Goal: Transaction & Acquisition: Purchase product/service

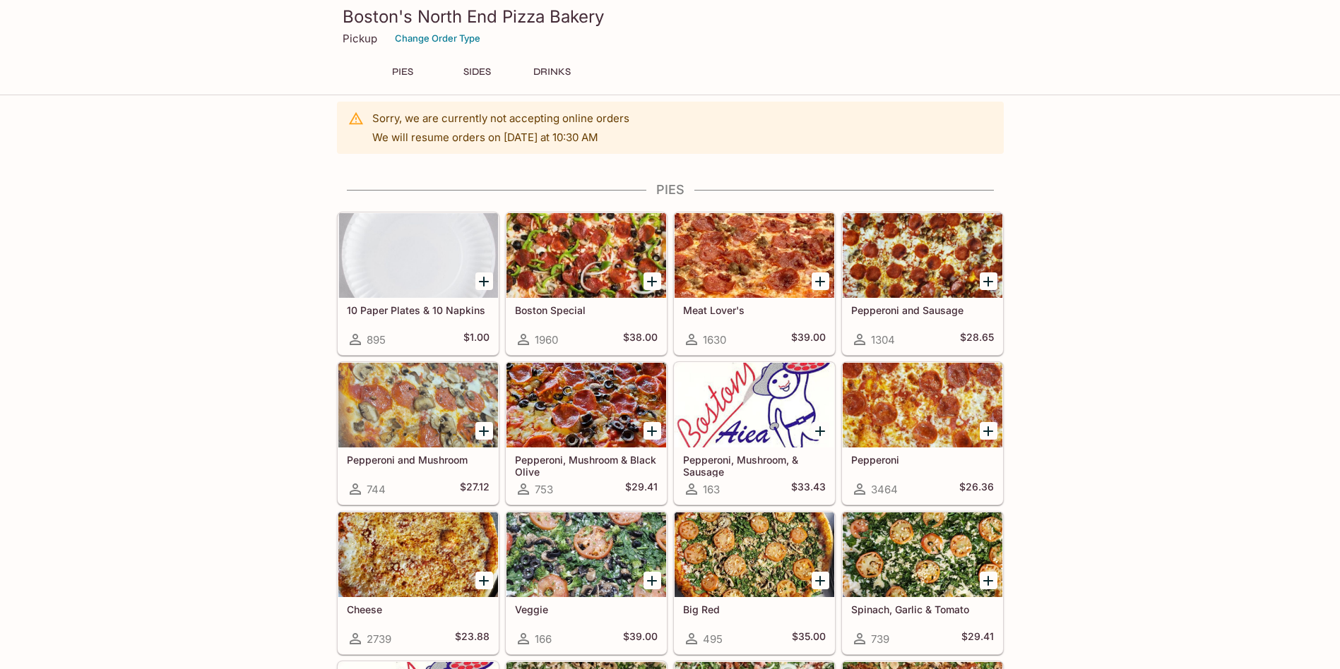
scroll to position [223, 0]
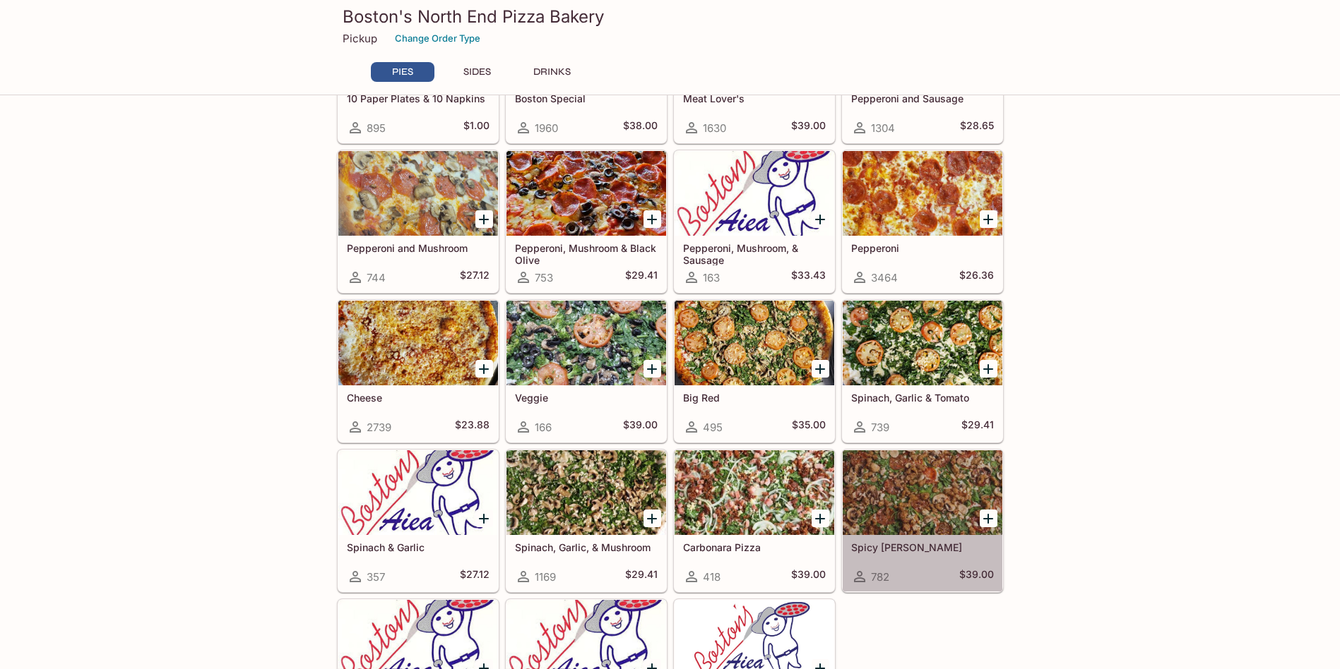
click at [905, 492] on div at bounding box center [922, 493] width 160 height 85
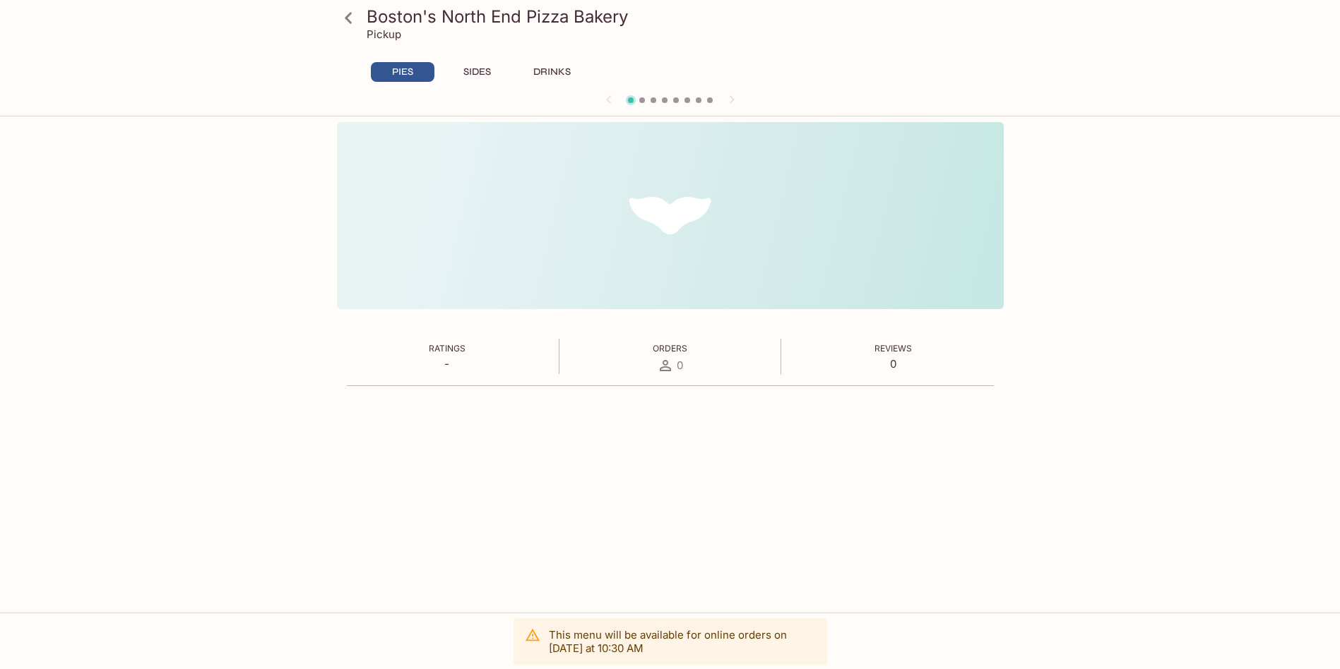
scroll to position [122, 0]
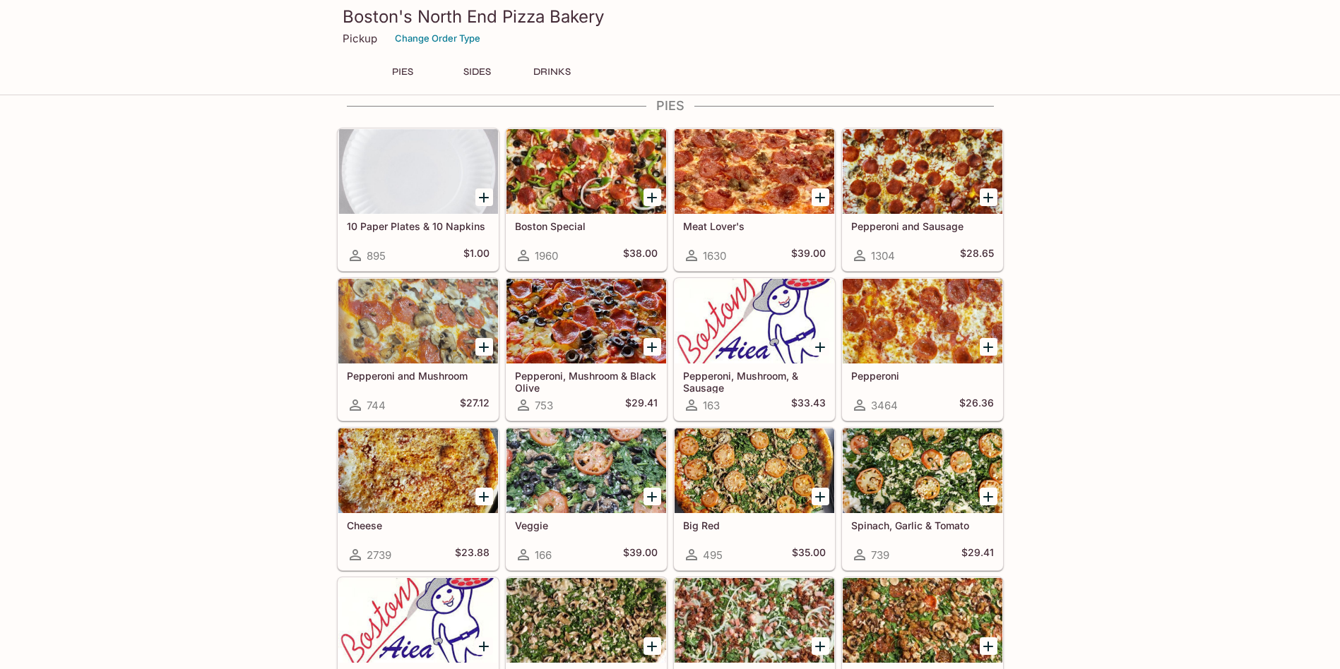
scroll to position [237, 0]
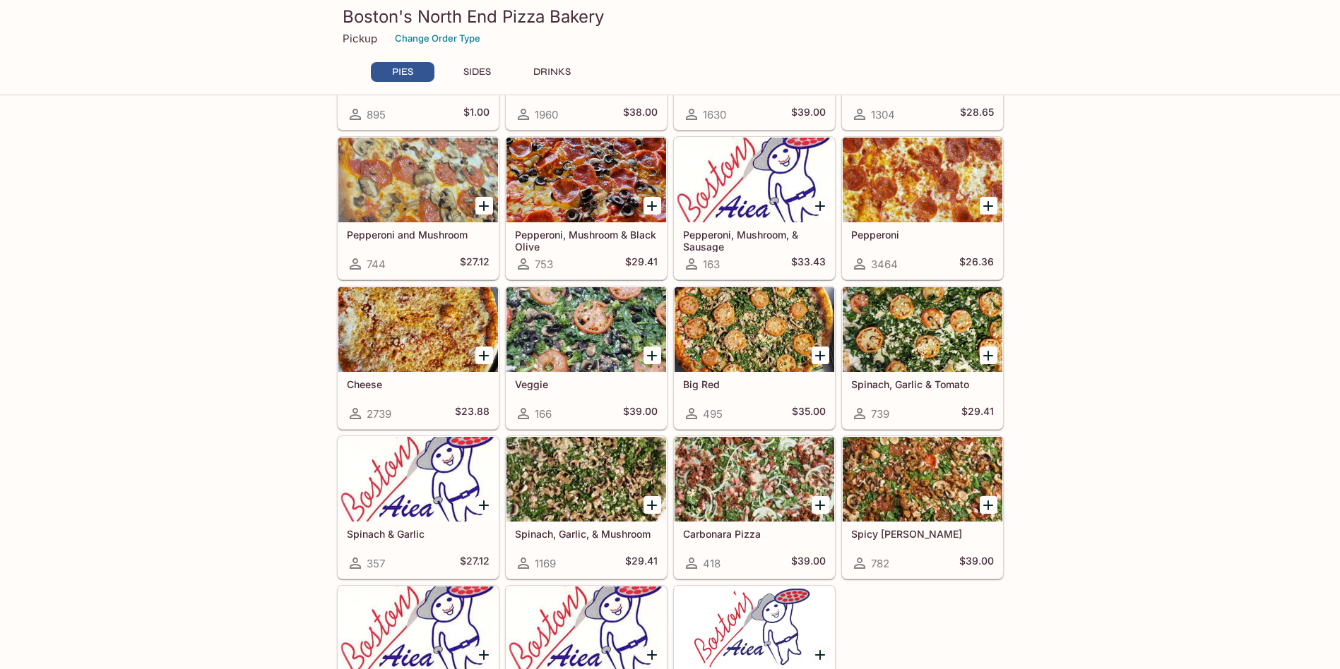
drag, startPoint x: 746, startPoint y: 471, endPoint x: 925, endPoint y: 488, distance: 180.2
click at [751, 470] on div at bounding box center [754, 479] width 160 height 85
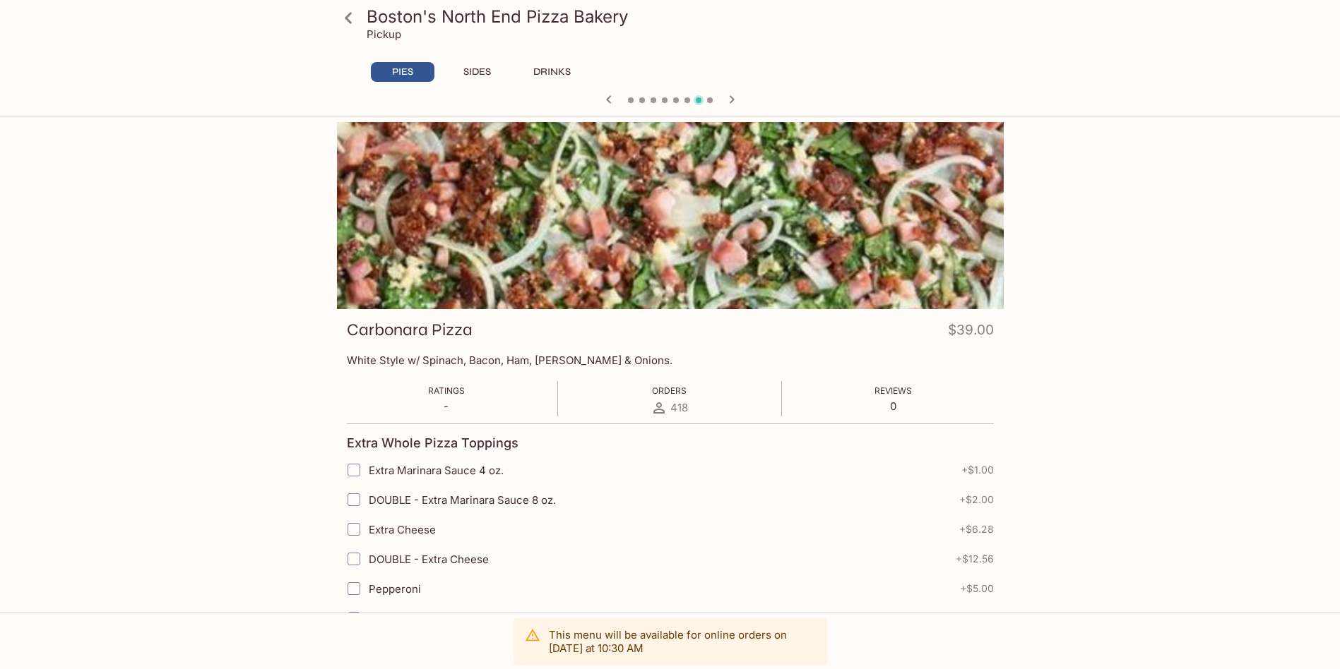
scroll to position [122, 0]
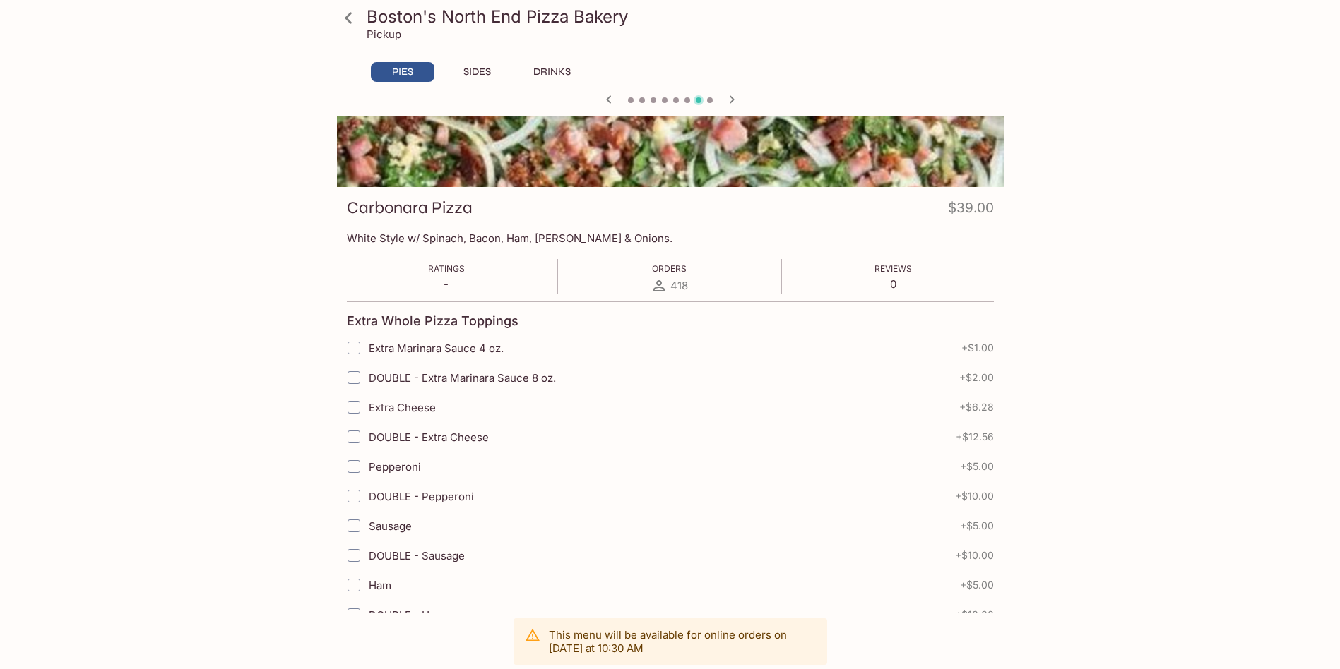
click at [349, 17] on icon at bounding box center [348, 18] width 25 height 25
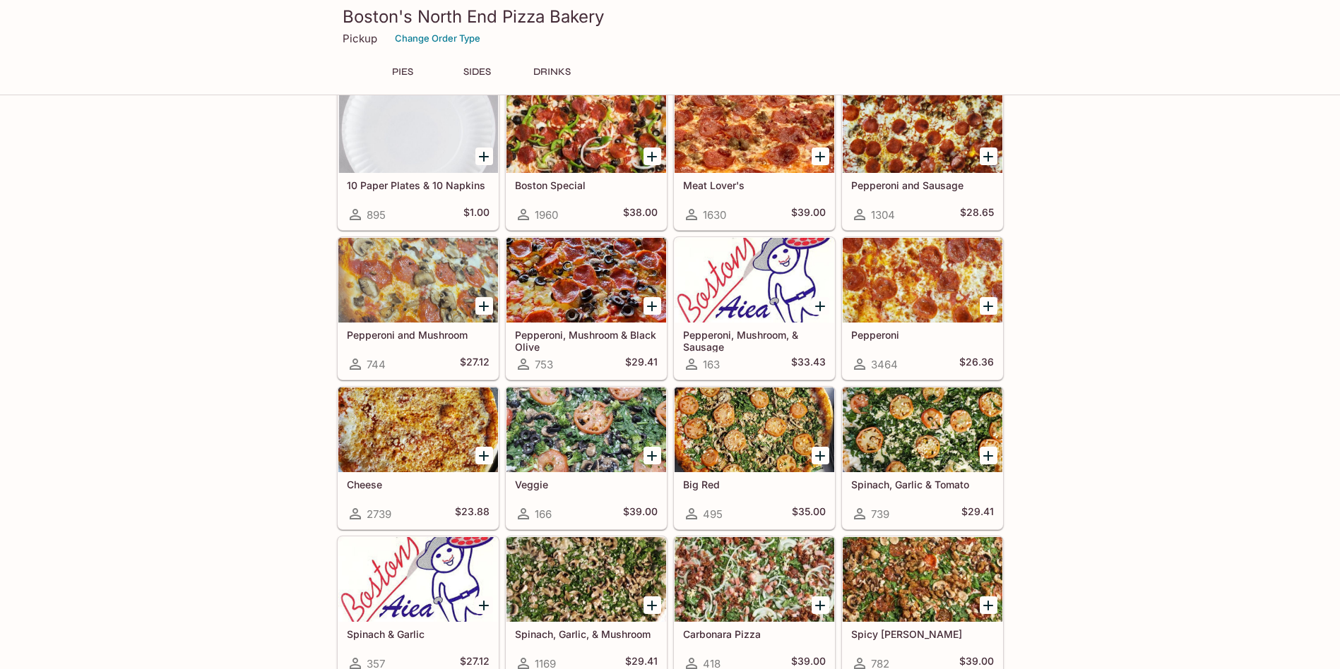
scroll to position [71, 0]
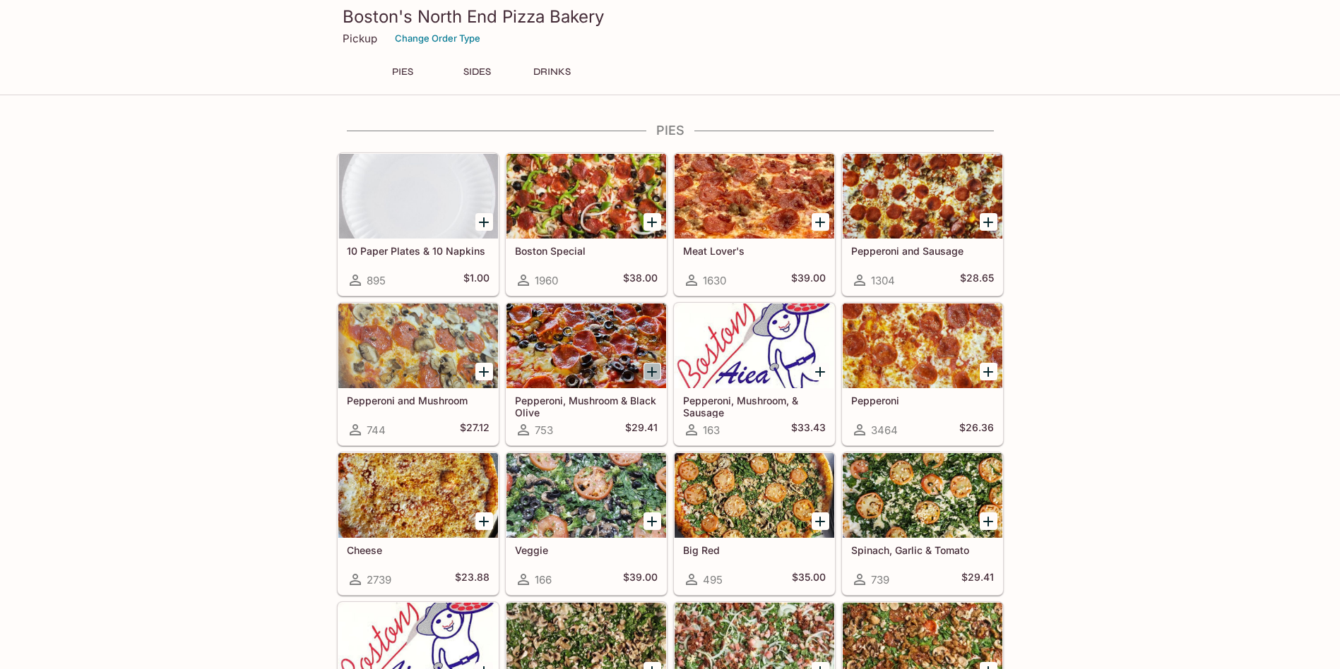
click at [657, 367] on icon "Add Pepperoni, Mushroom & Black Olive" at bounding box center [651, 372] width 17 height 17
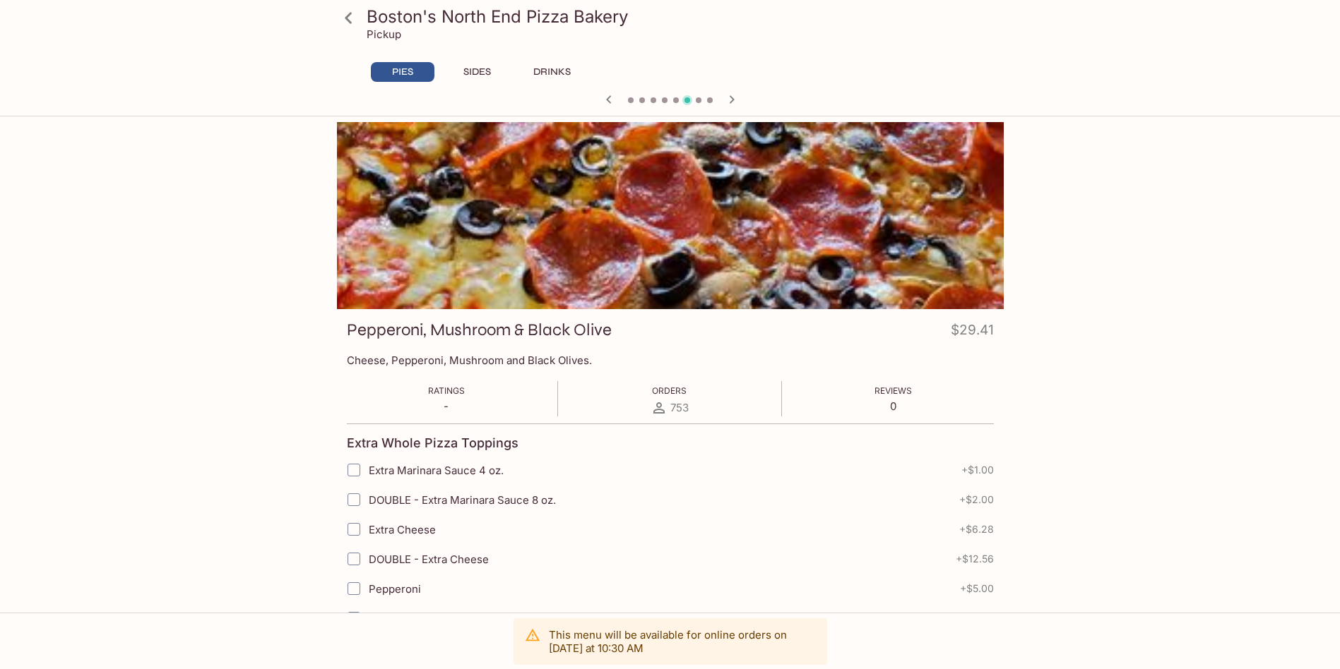
click at [607, 105] on icon "button" at bounding box center [608, 99] width 17 height 17
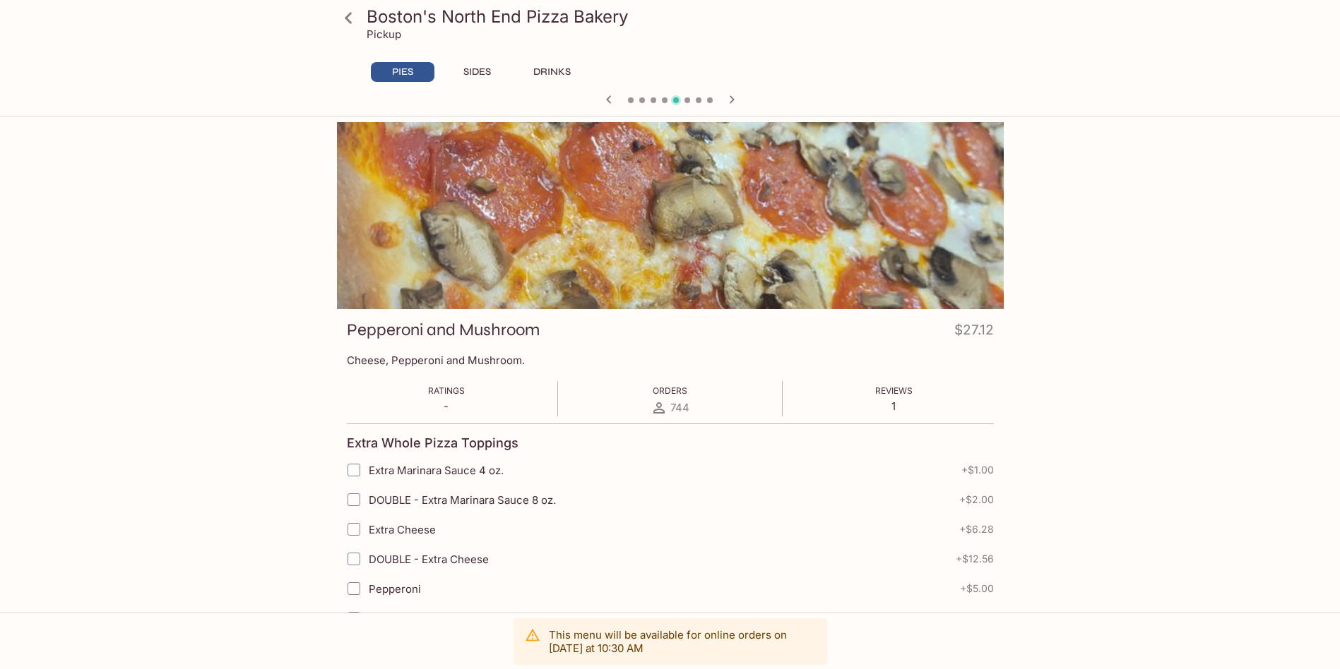
click at [354, 18] on icon at bounding box center [348, 18] width 25 height 25
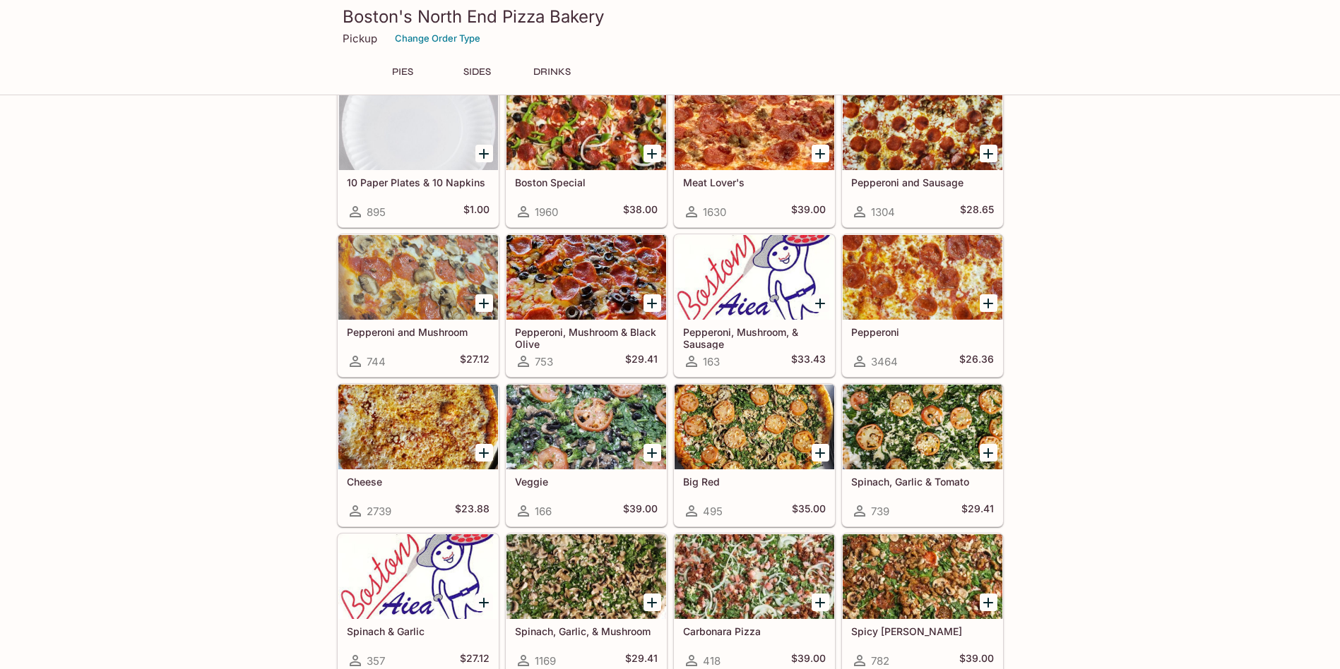
scroll to position [71, 0]
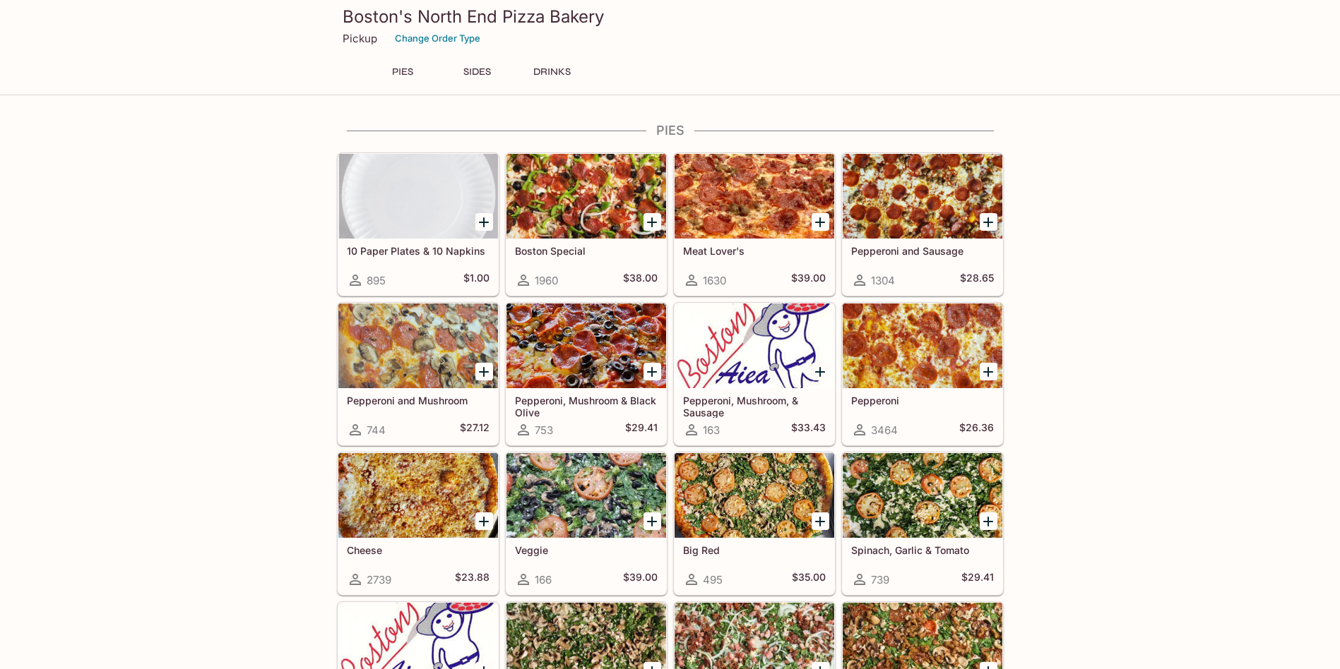
click at [792, 196] on div at bounding box center [754, 196] width 160 height 85
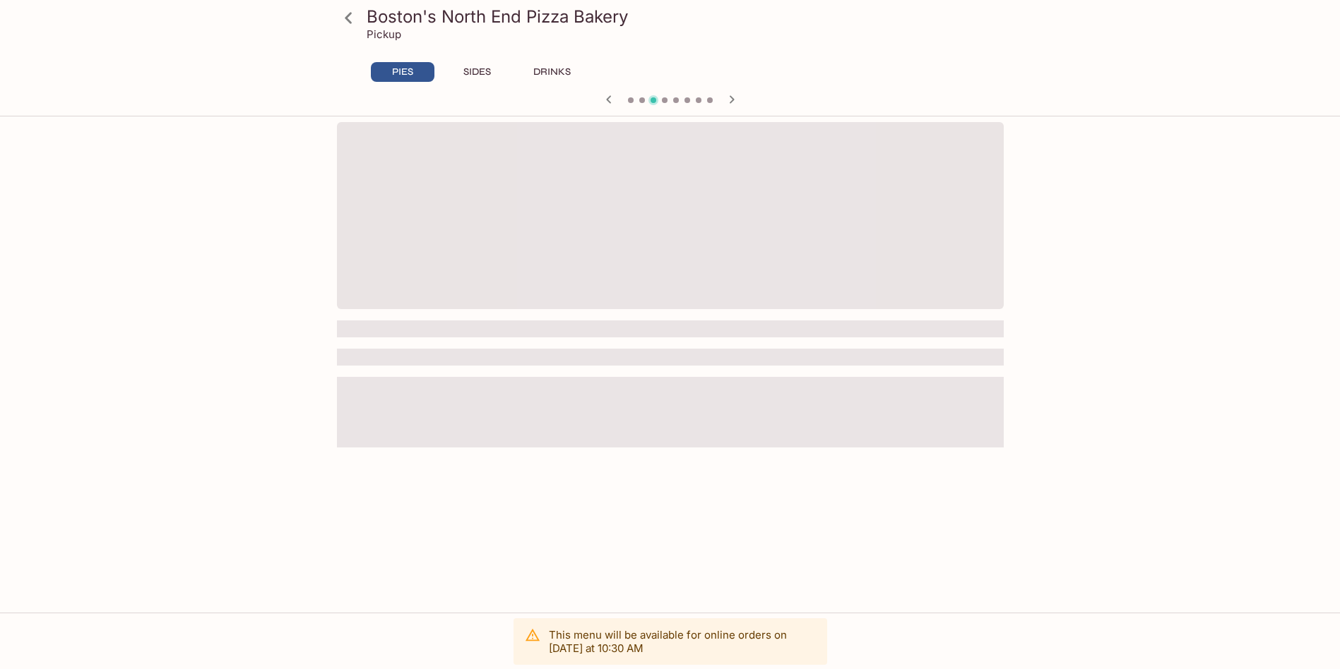
scroll to position [122, 0]
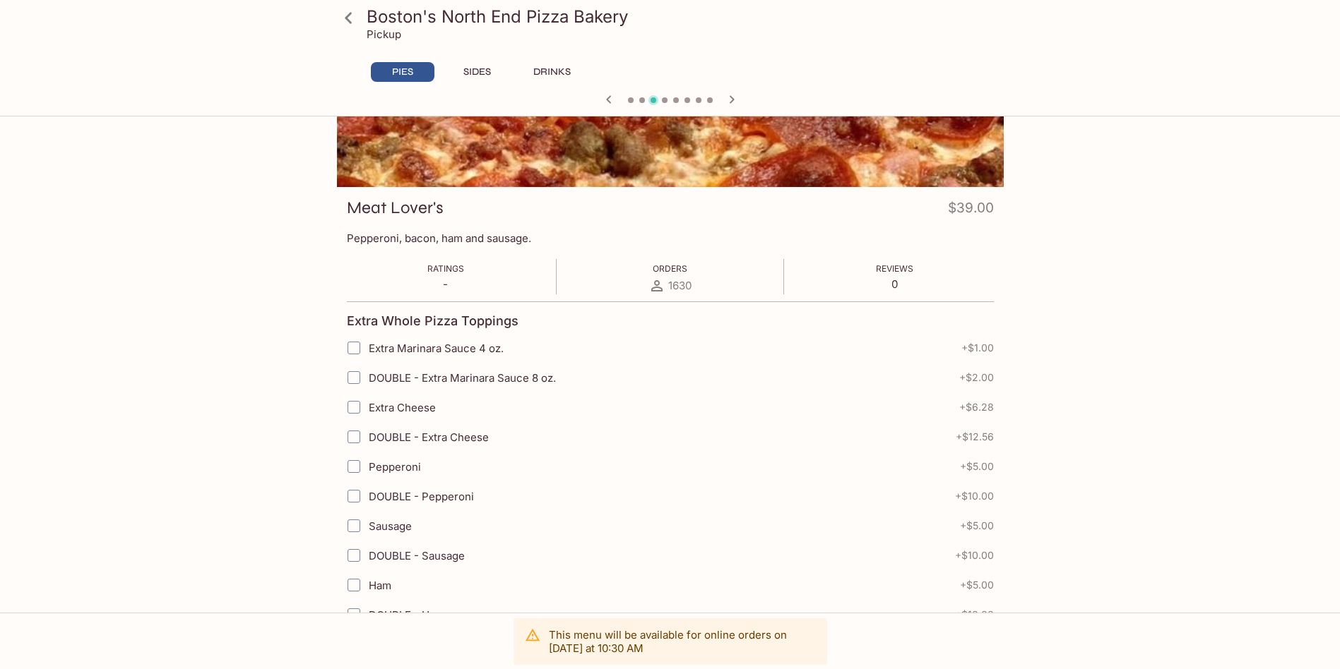
click at [350, 23] on icon at bounding box center [348, 17] width 7 height 11
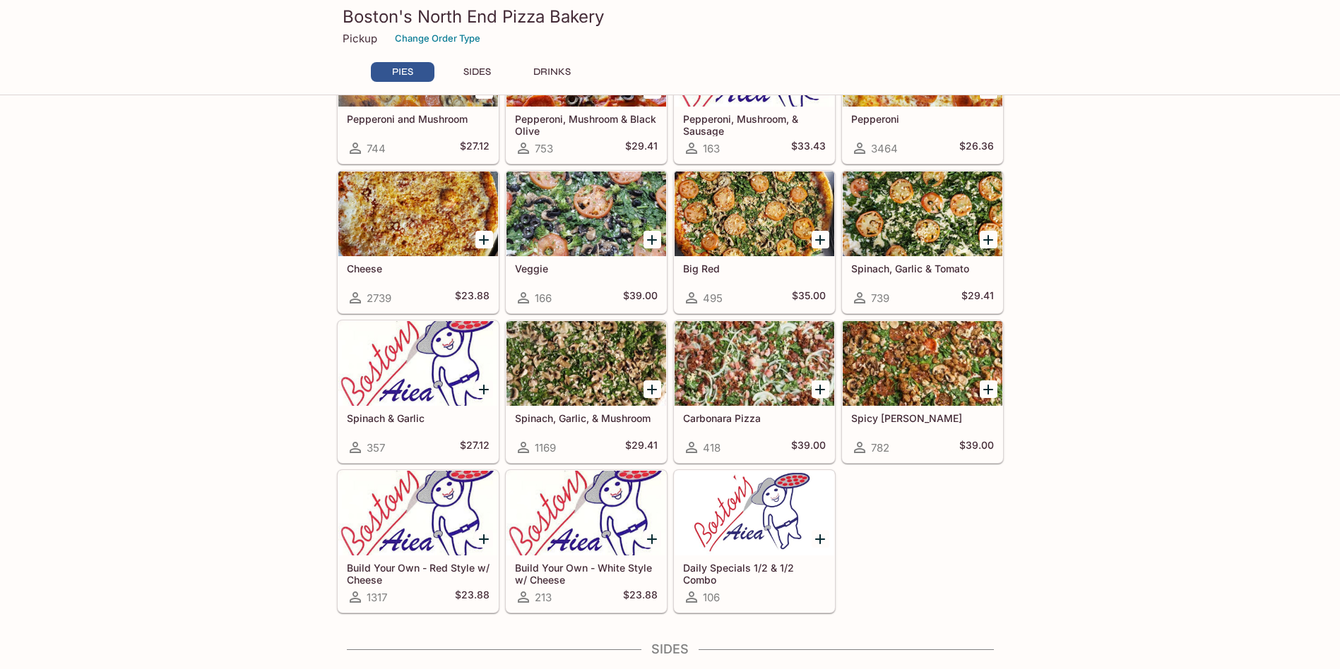
scroll to position [282, 0]
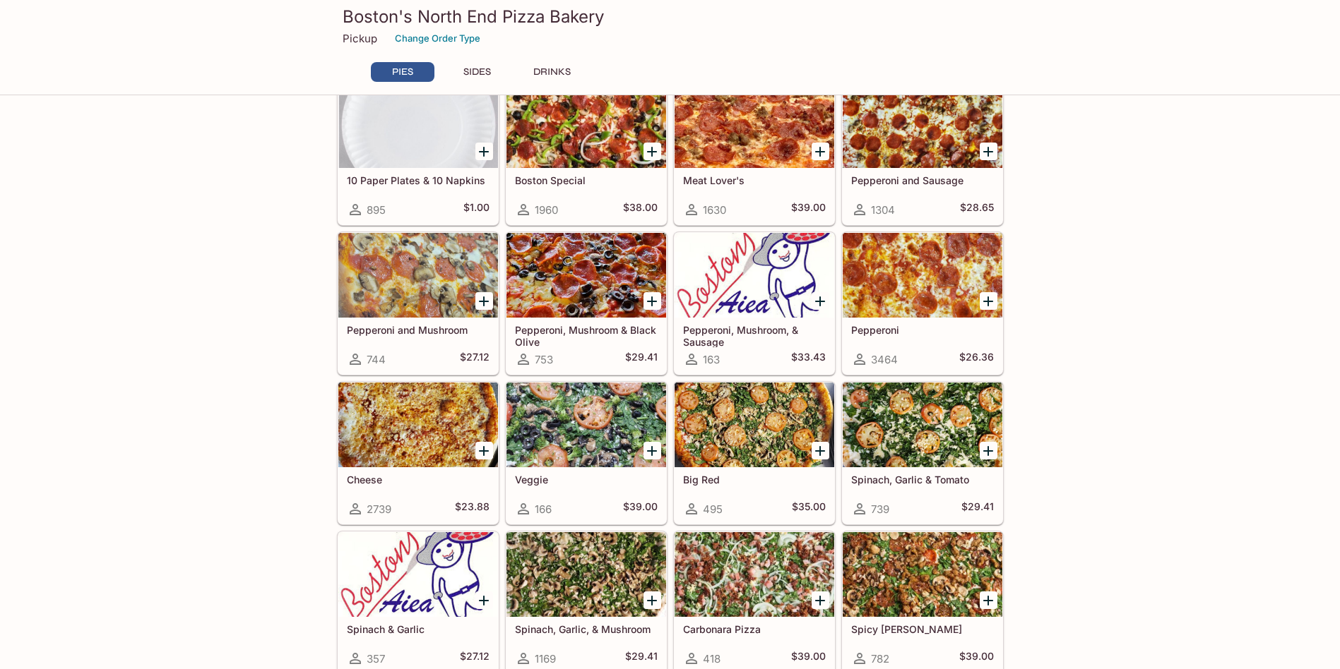
click at [563, 303] on div at bounding box center [586, 275] width 160 height 85
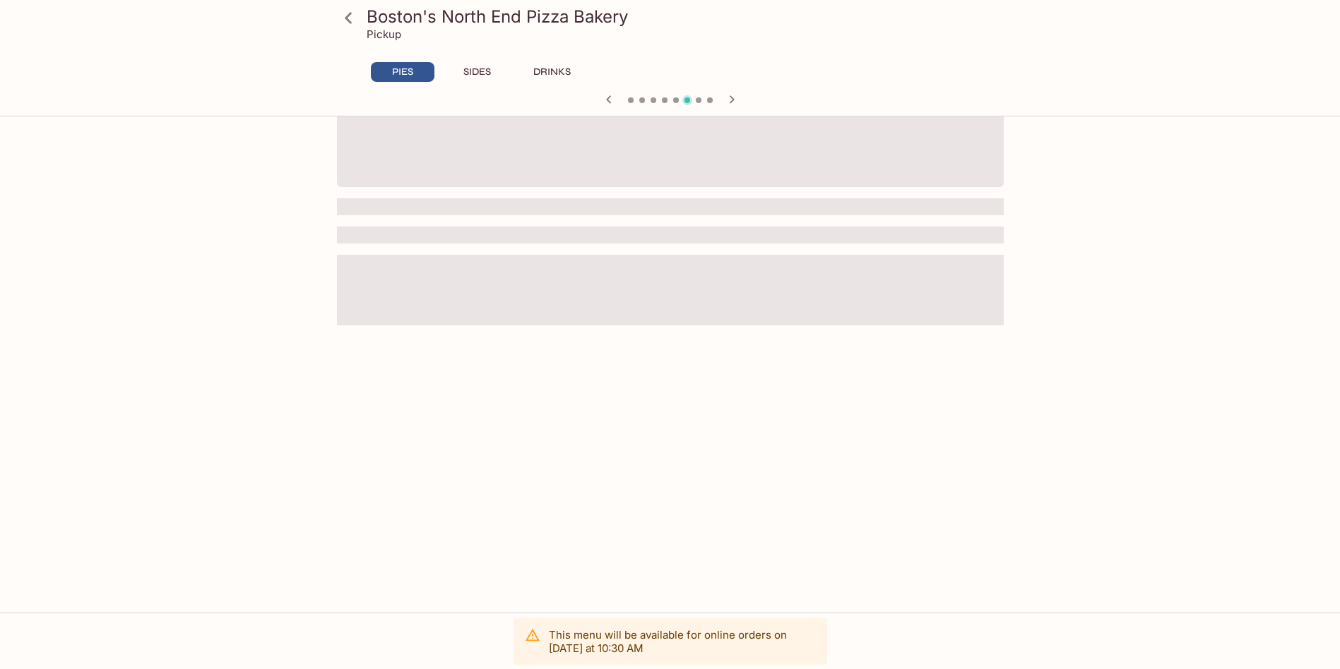
scroll to position [122, 0]
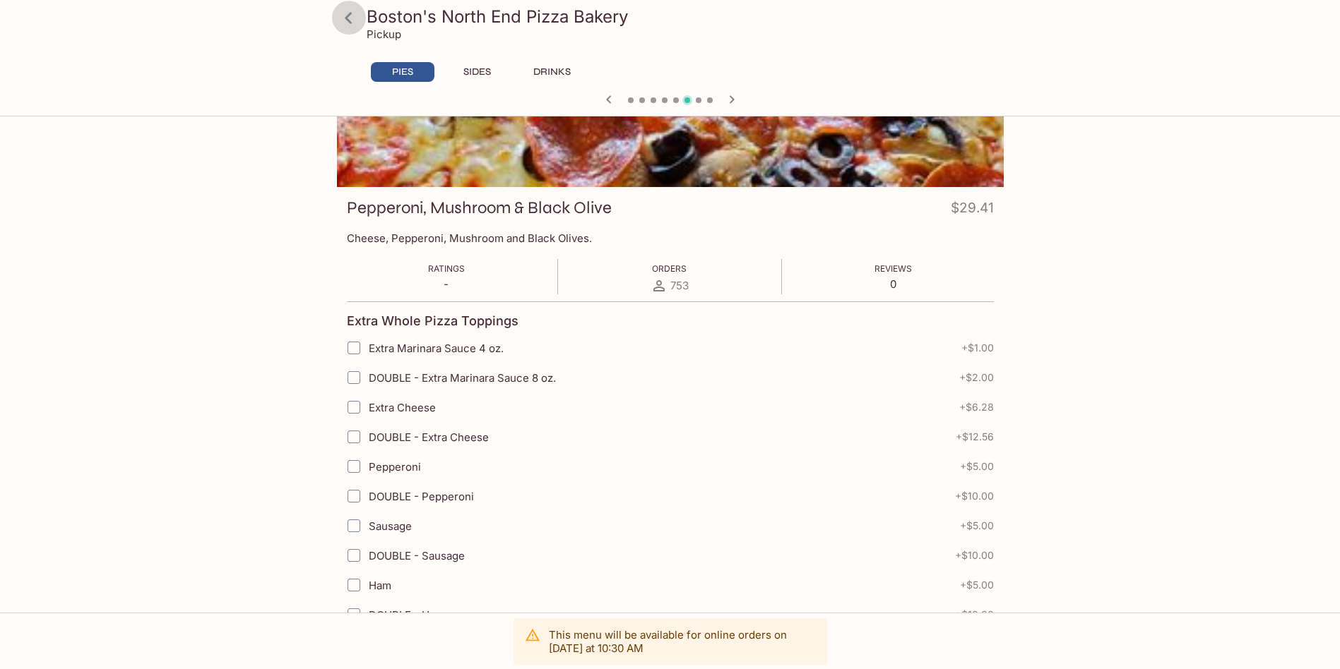
click at [344, 24] on icon at bounding box center [348, 18] width 25 height 25
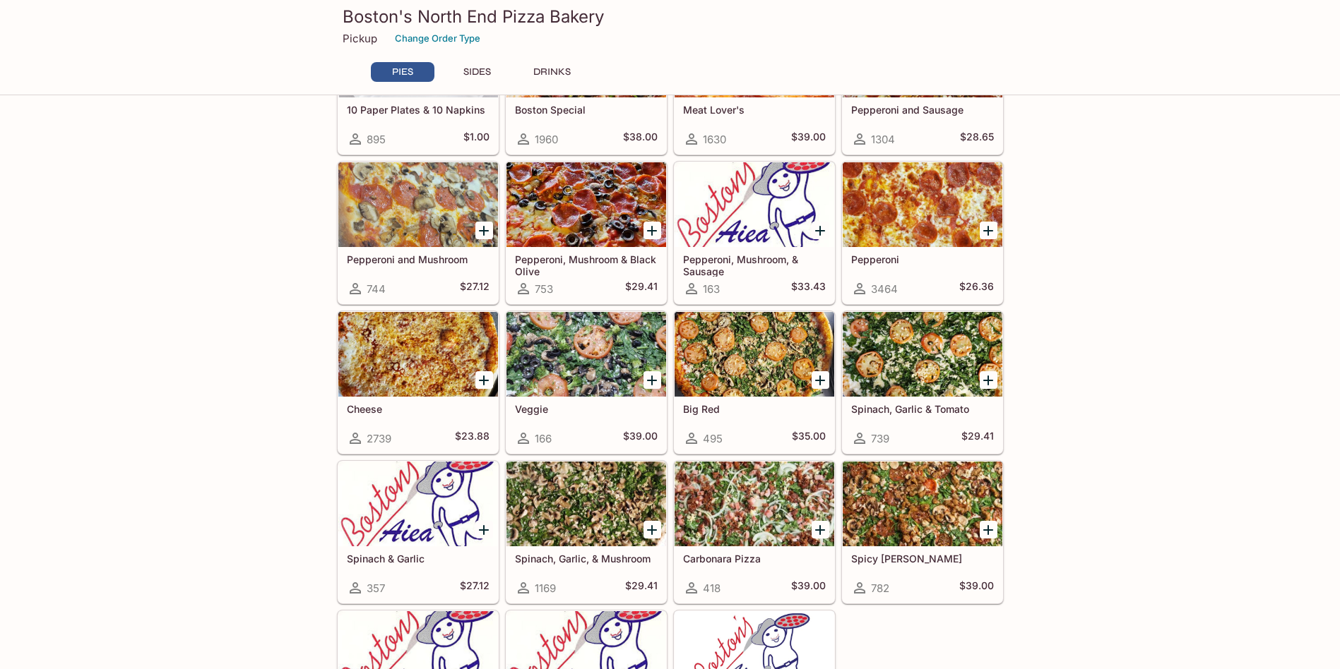
scroll to position [141, 0]
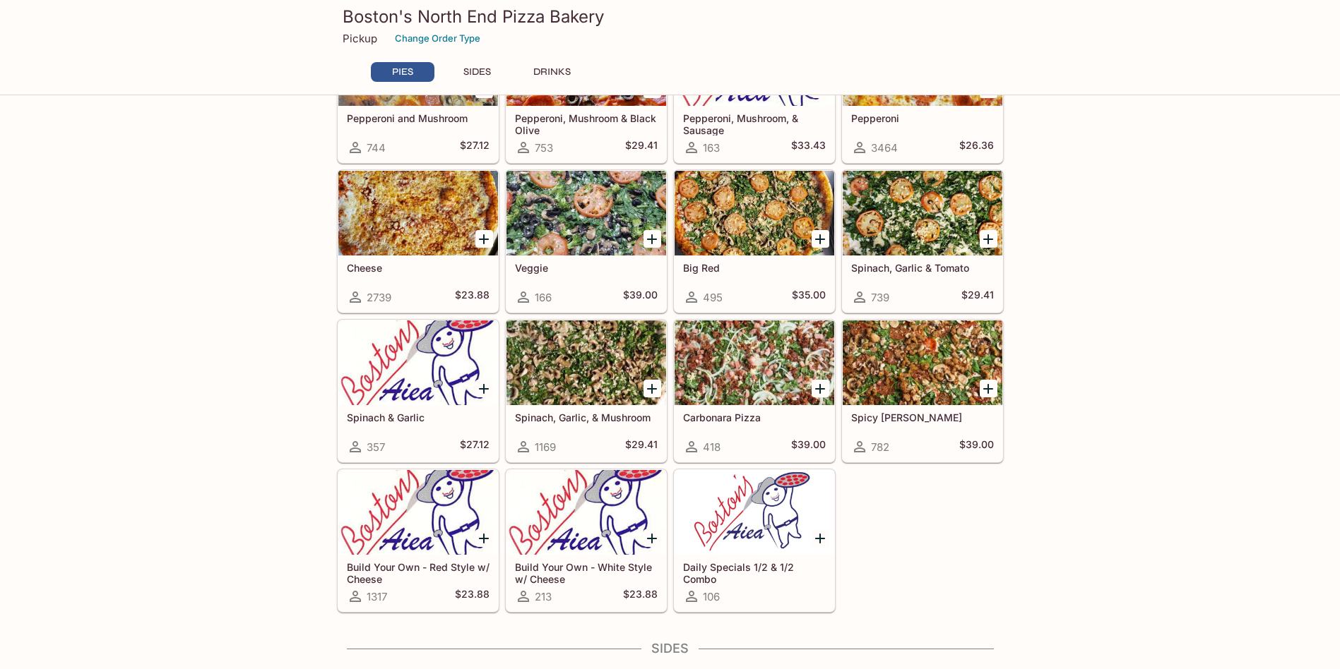
click at [951, 384] on div at bounding box center [922, 363] width 160 height 85
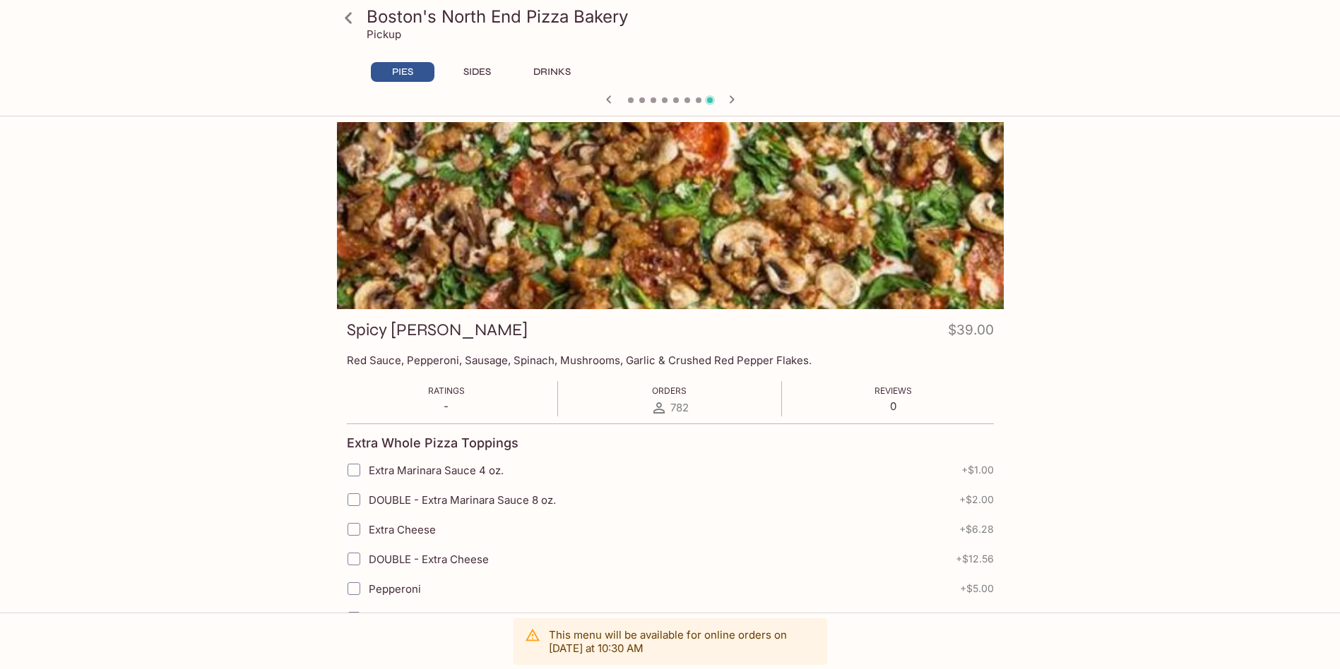
click at [343, 14] on icon at bounding box center [348, 18] width 25 height 25
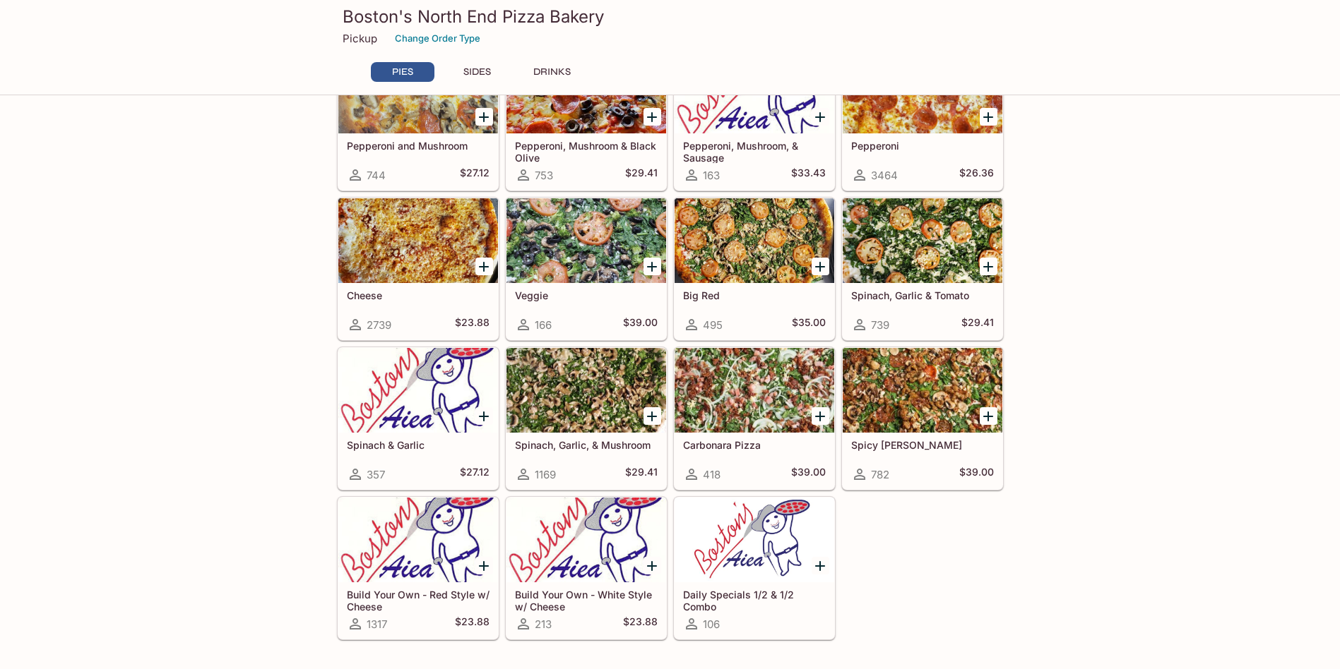
scroll to position [424, 0]
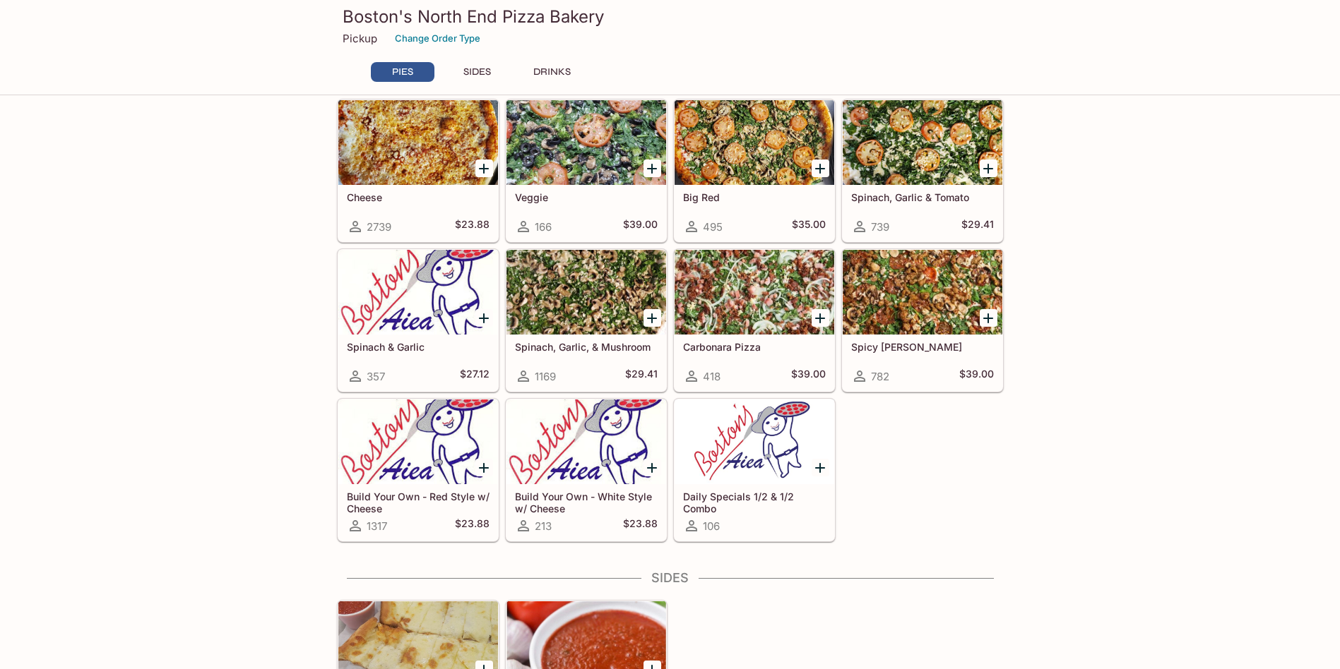
click at [420, 441] on div at bounding box center [418, 442] width 160 height 85
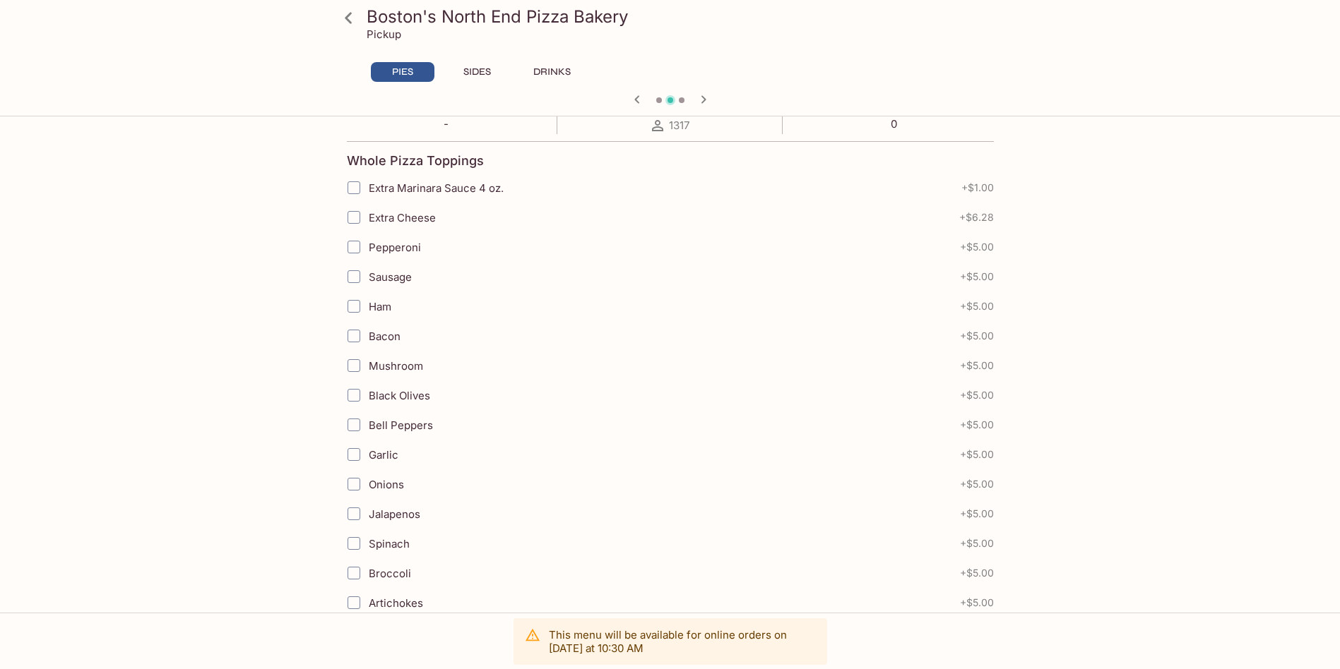
scroll to position [353, 0]
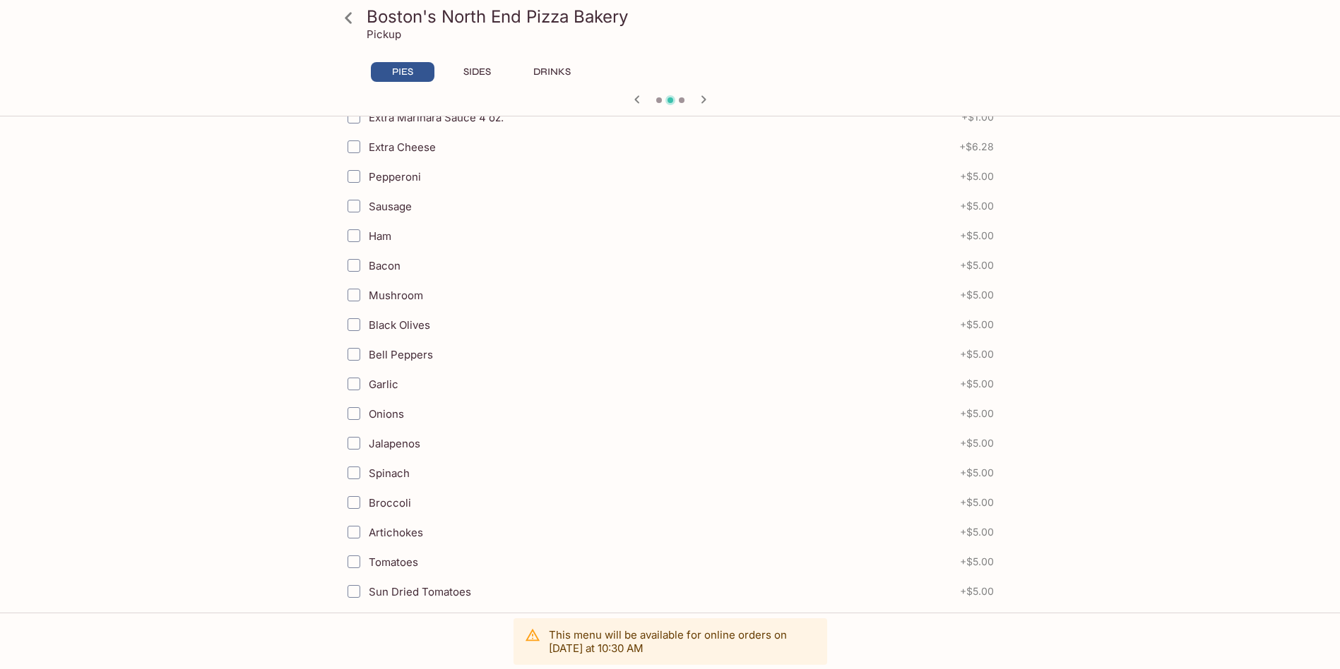
click at [355, 175] on input "Pepperoni" at bounding box center [354, 176] width 28 height 28
checkbox input "true"
click at [348, 382] on input "Garlic" at bounding box center [354, 384] width 28 height 28
checkbox input "true"
click at [350, 567] on input "Tomatoes" at bounding box center [354, 562] width 28 height 28
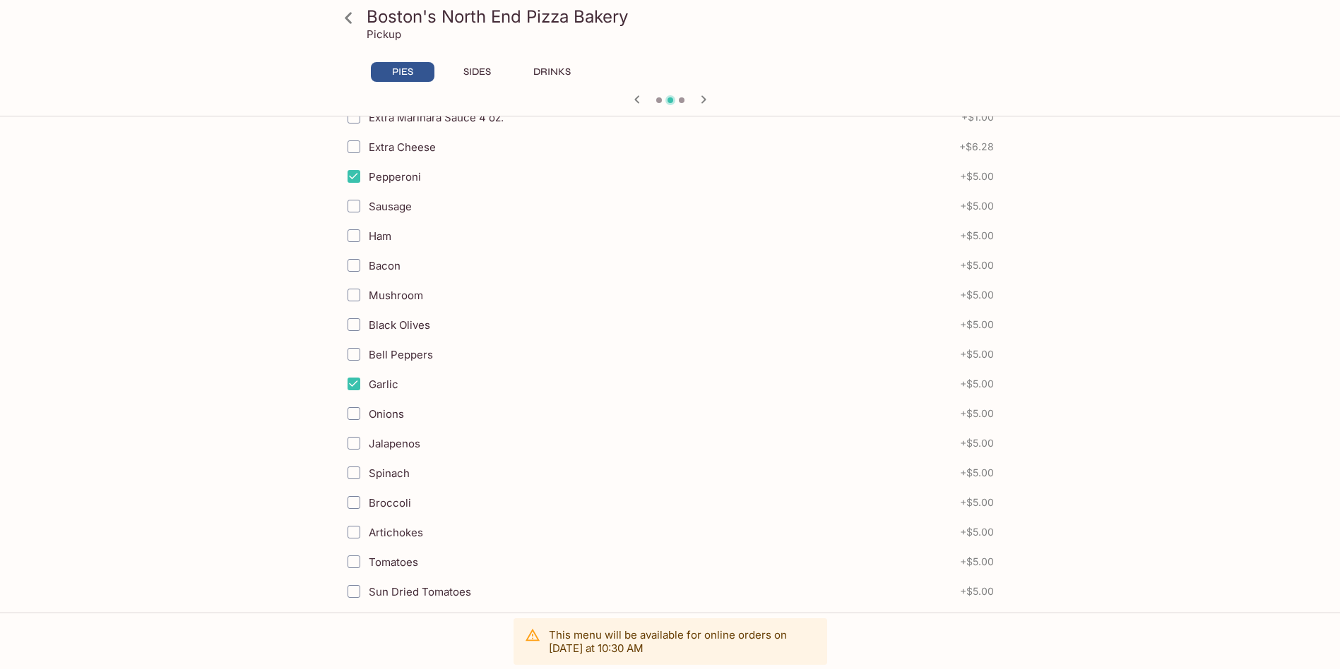
checkbox input "true"
click at [354, 443] on input "Jalapenos" at bounding box center [354, 443] width 28 height 28
checkbox input "true"
click at [357, 473] on input "Spinach" at bounding box center [354, 473] width 28 height 28
checkbox input "true"
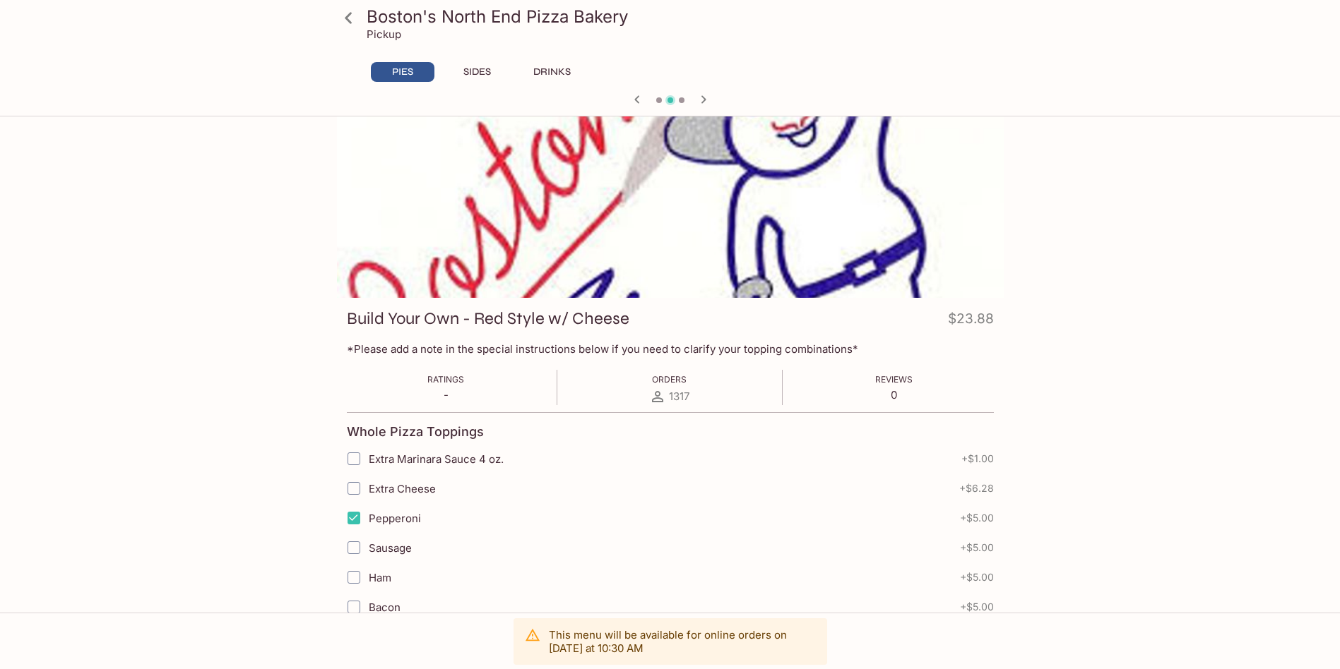
scroll to position [0, 0]
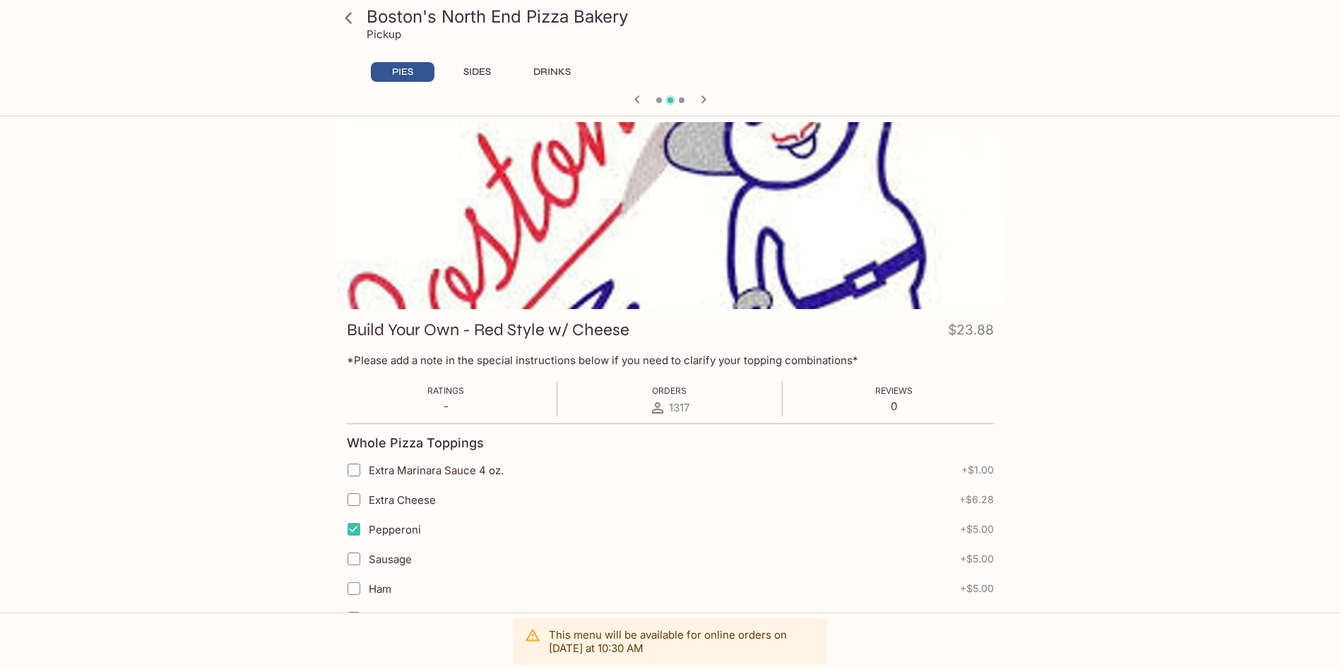
click at [354, 14] on icon at bounding box center [348, 18] width 25 height 25
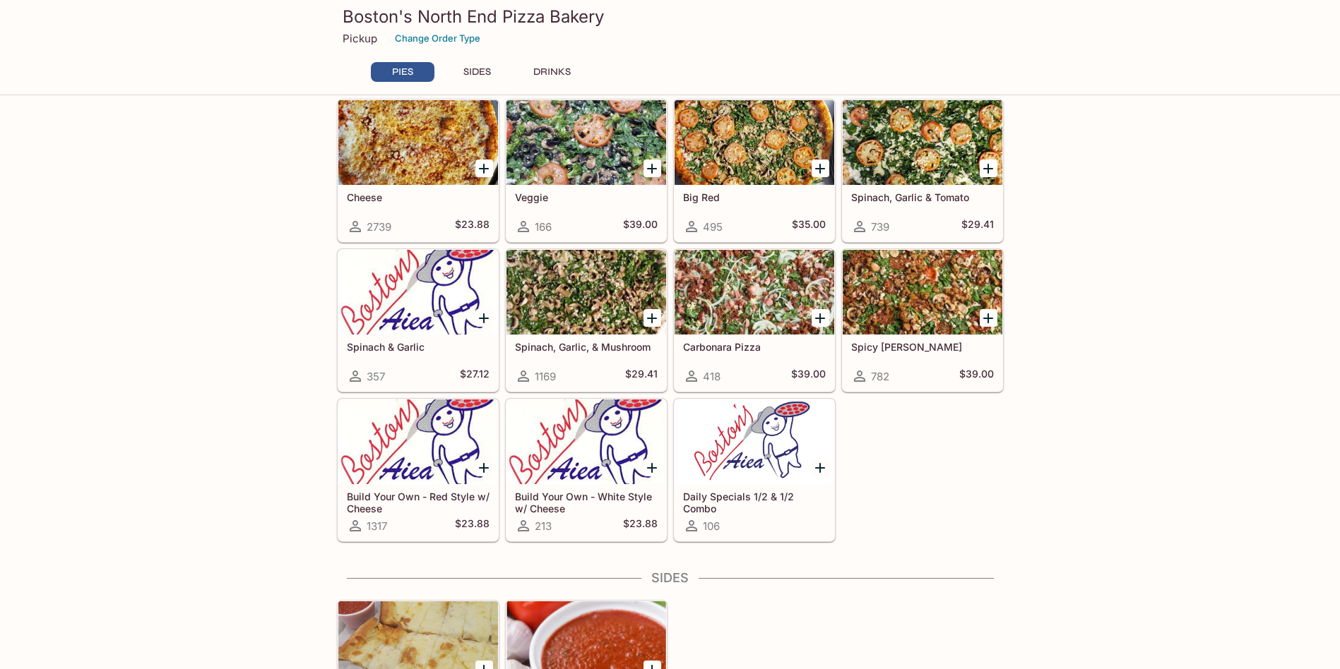
scroll to position [494, 0]
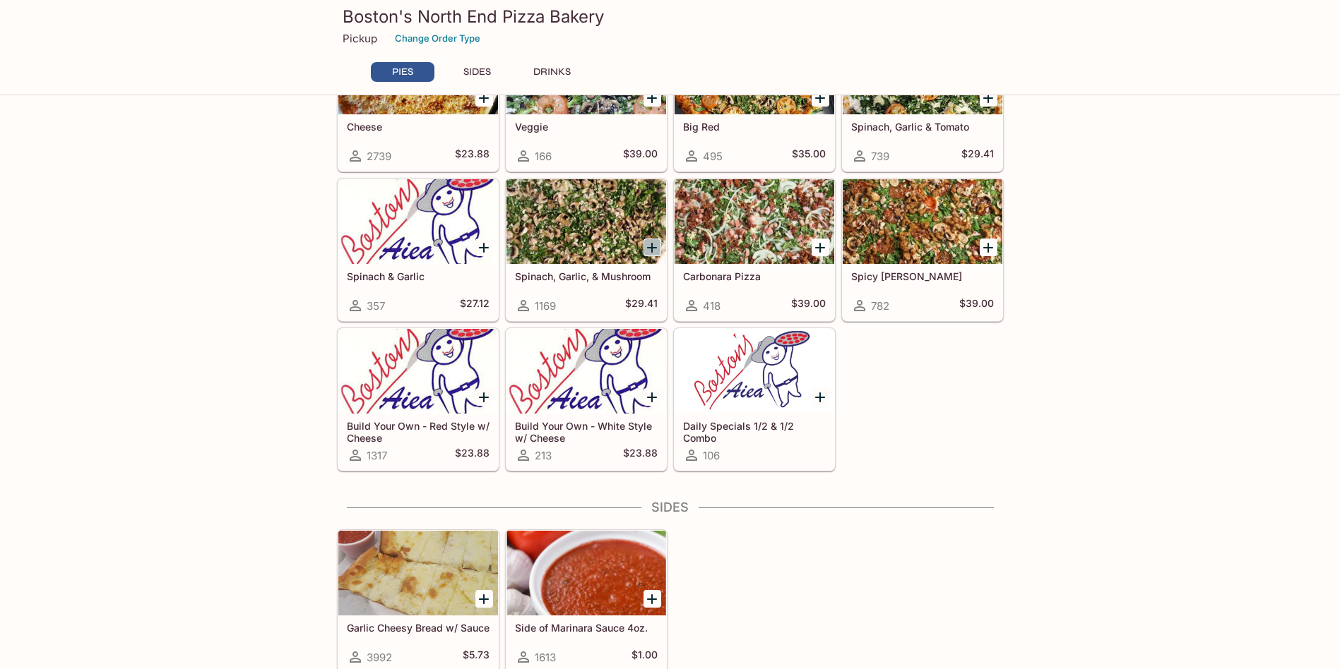
click at [648, 246] on icon "Add Spinach, Garlic, & Mushroom" at bounding box center [651, 247] width 17 height 17
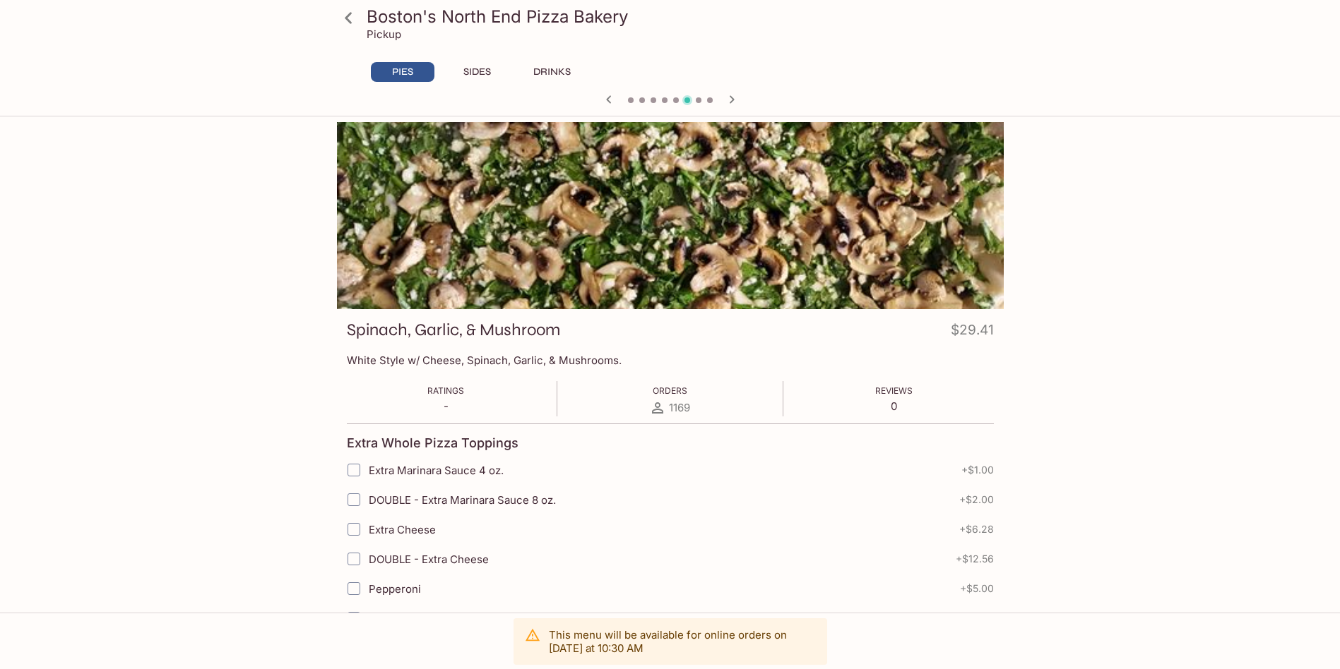
click at [357, 23] on icon at bounding box center [348, 18] width 25 height 25
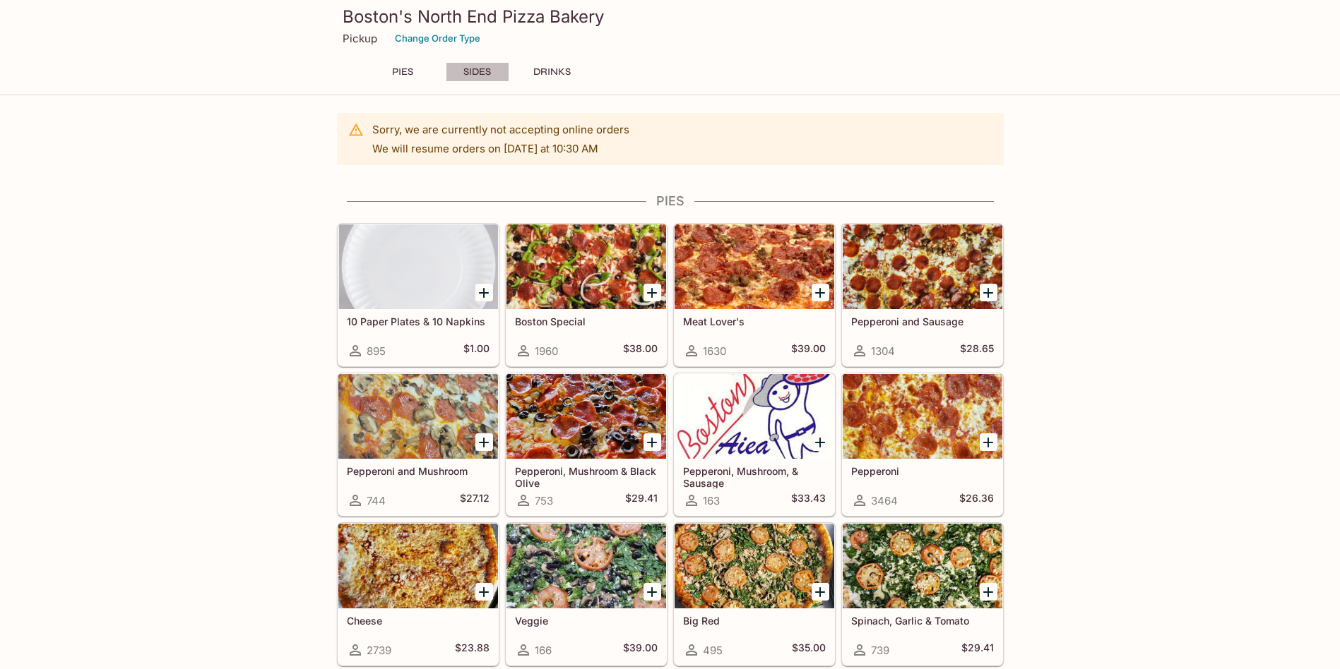
click at [472, 71] on button "SIDES" at bounding box center [478, 72] width 64 height 20
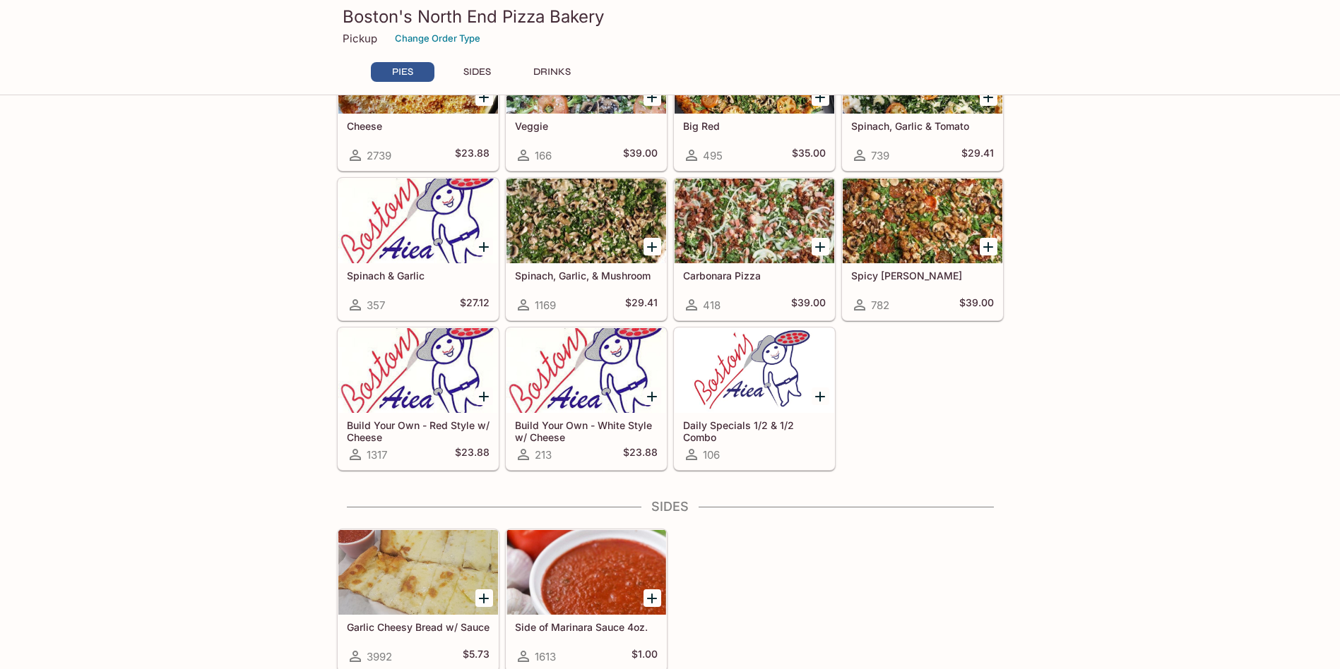
scroll to position [223, 0]
